Goal: Check status: Check status

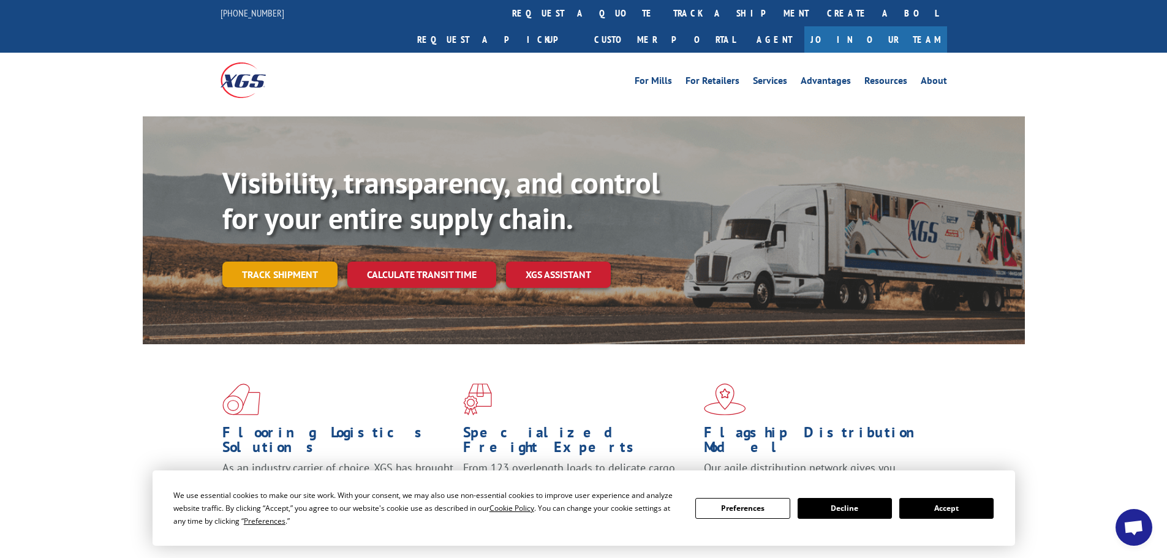
click at [309, 262] on link "Track shipment" at bounding box center [279, 275] width 115 height 26
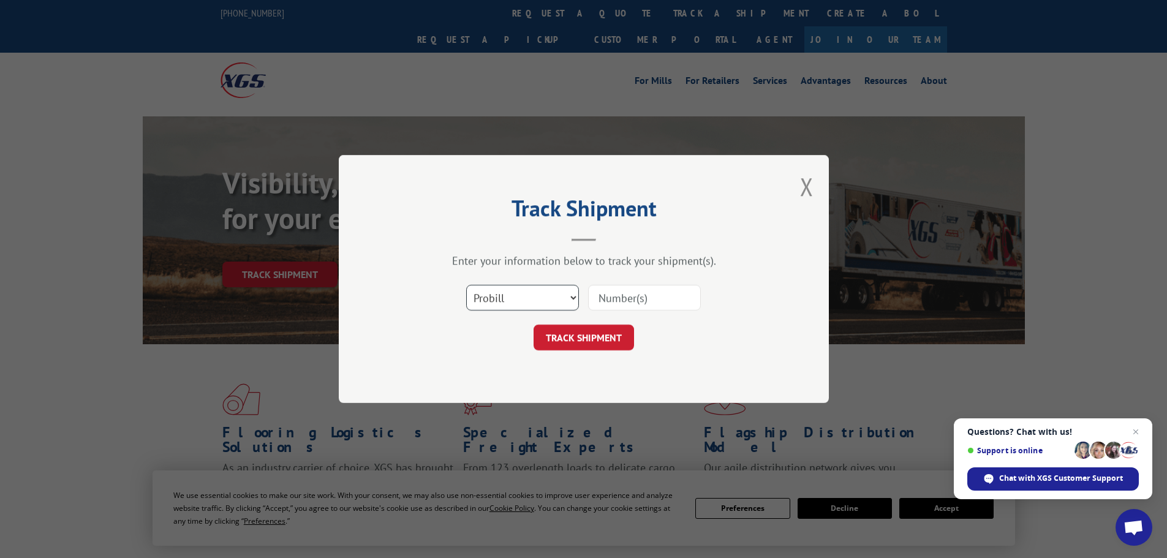
click at [525, 303] on select "Select category... Probill BOL PO" at bounding box center [522, 298] width 113 height 26
select select "po"
click at [466, 285] on select "Select category... Probill BOL PO" at bounding box center [522, 298] width 113 height 26
click at [617, 302] on input at bounding box center [644, 298] width 113 height 26
type input "38541093"
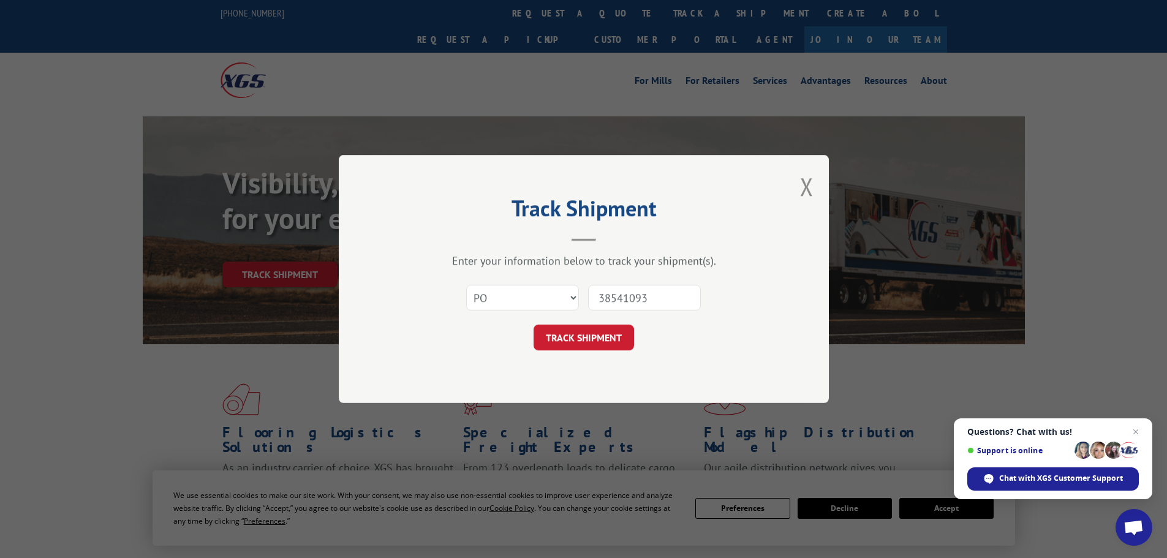
click button "TRACK SHIPMENT" at bounding box center [584, 338] width 101 height 26
